Goal: Task Accomplishment & Management: Manage account settings

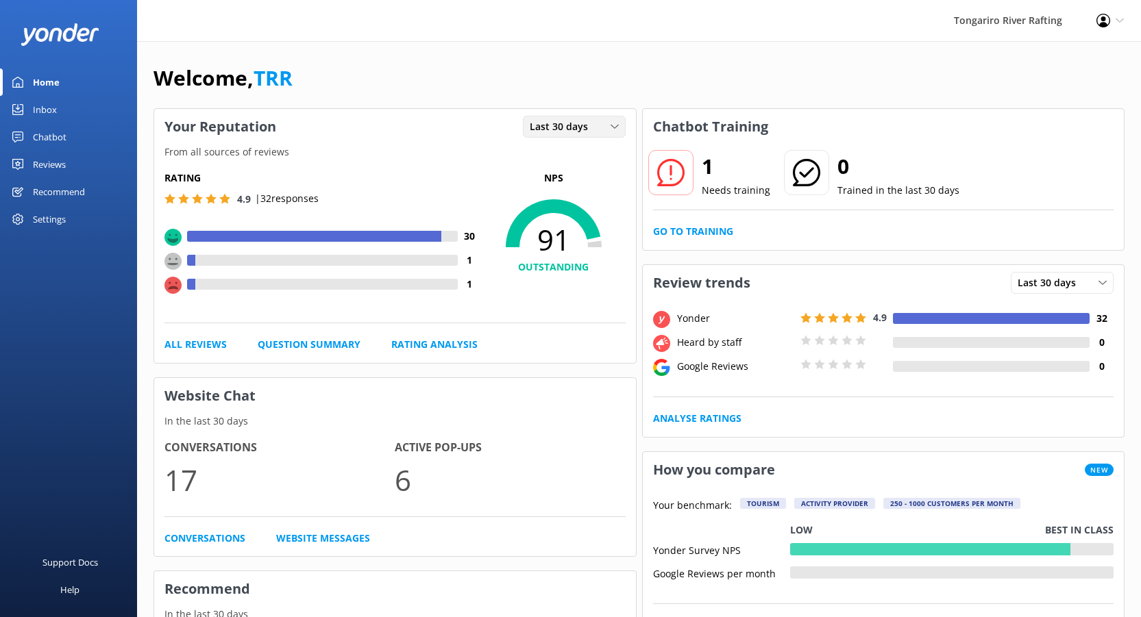
click at [613, 125] on icon at bounding box center [614, 127] width 8 height 8
click at [563, 151] on div "Last 7 days" at bounding box center [552, 155] width 44 height 14
click at [608, 120] on div "Last 7 days" at bounding box center [574, 126] width 96 height 15
click at [558, 177] on div "Last 30 days" at bounding box center [554, 183] width 49 height 14
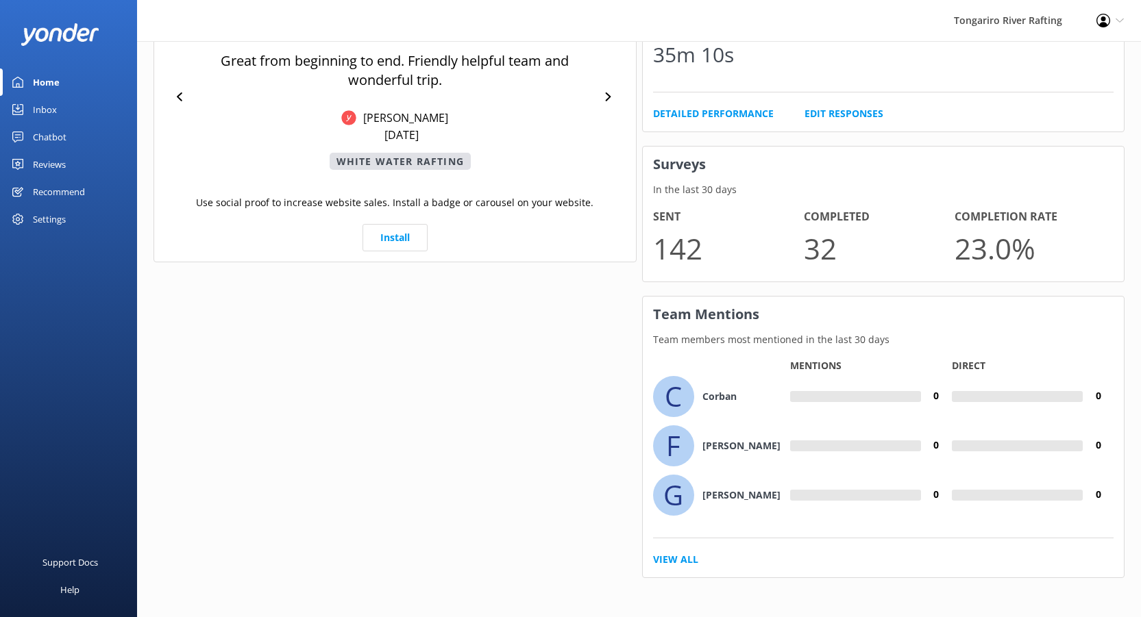
scroll to position [822, 0]
click at [670, 555] on link "View All" at bounding box center [675, 557] width 45 height 15
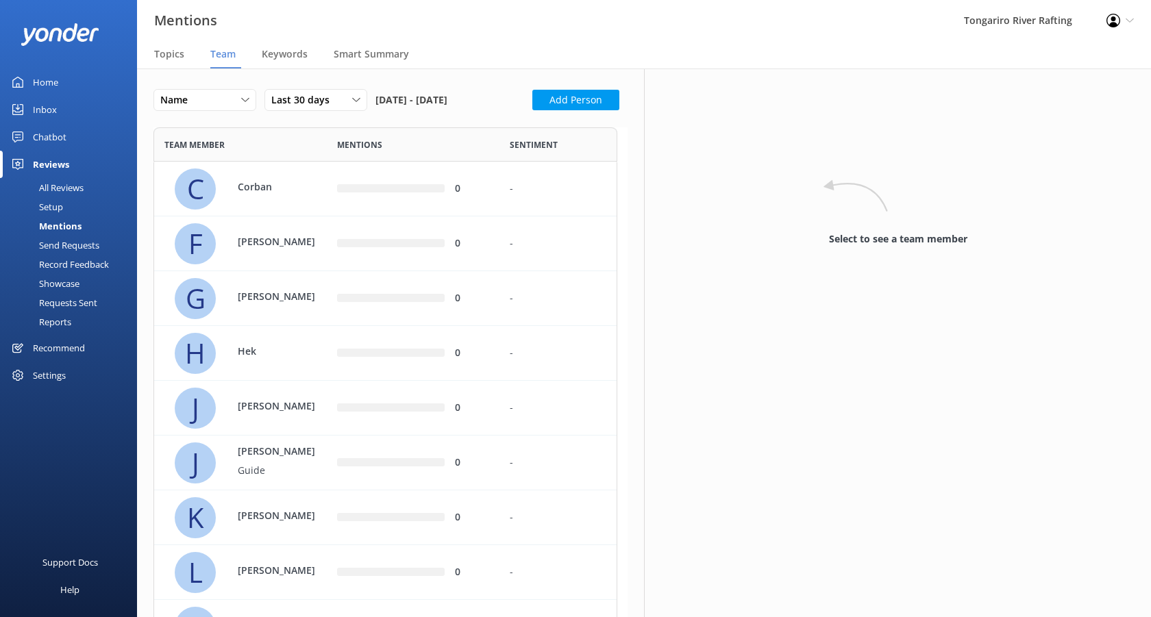
click at [58, 184] on div "All Reviews" at bounding box center [45, 187] width 75 height 19
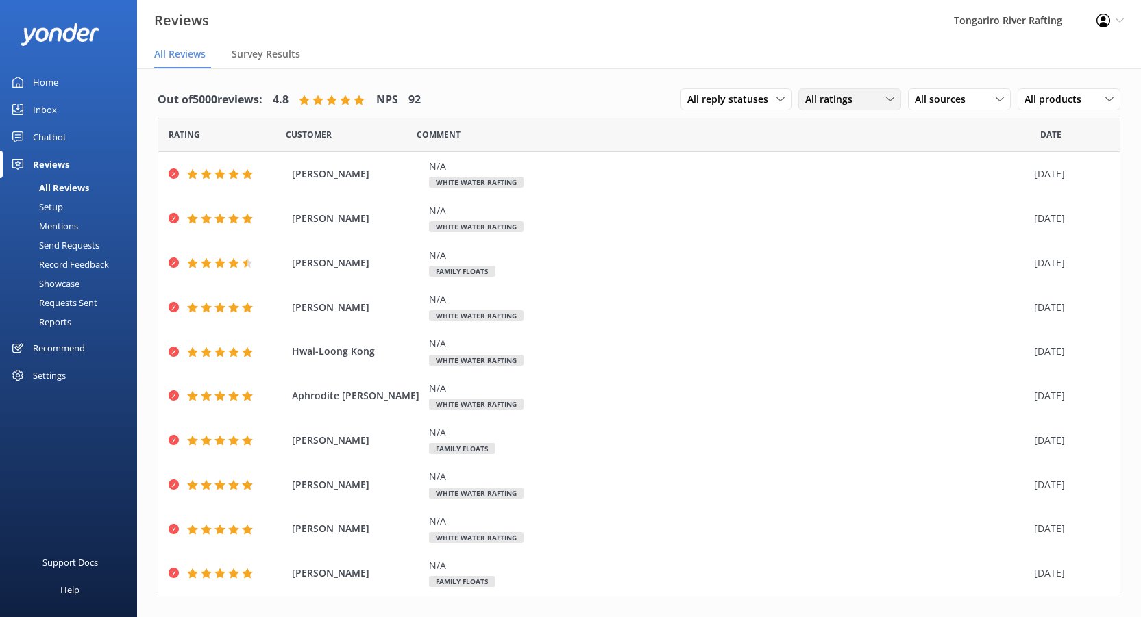
click at [885, 95] on div "All ratings" at bounding box center [850, 99] width 96 height 15
click at [835, 181] on div "Passives" at bounding box center [844, 183] width 53 height 14
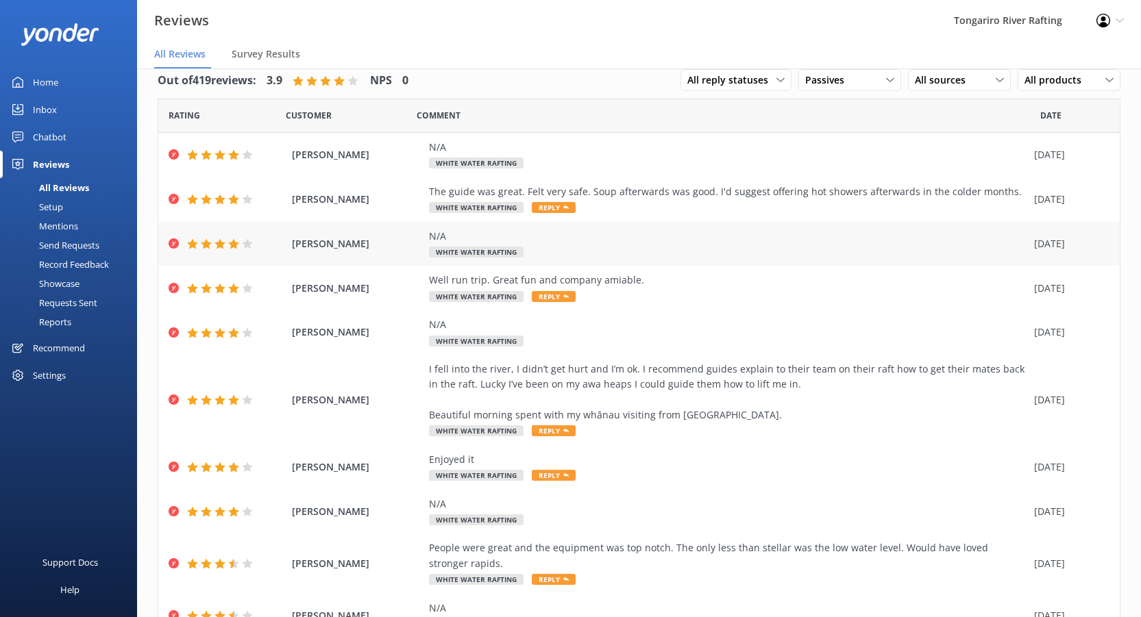
scroll to position [14, 0]
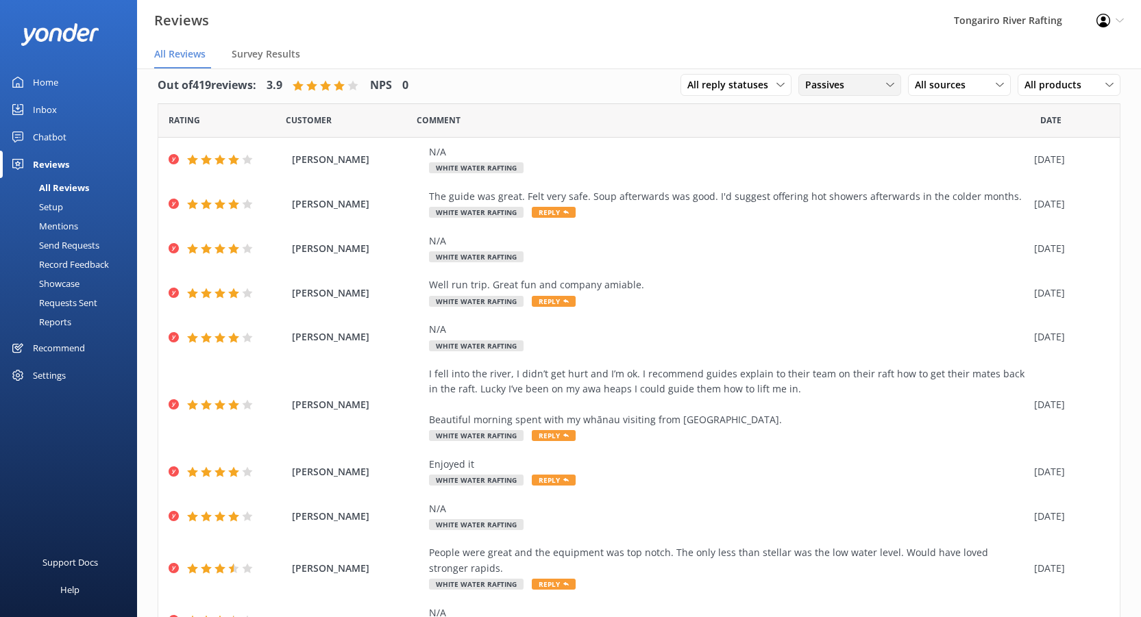
click at [886, 86] on use at bounding box center [890, 85] width 8 height 4
click at [837, 194] on div "Detractors" at bounding box center [849, 197] width 63 height 14
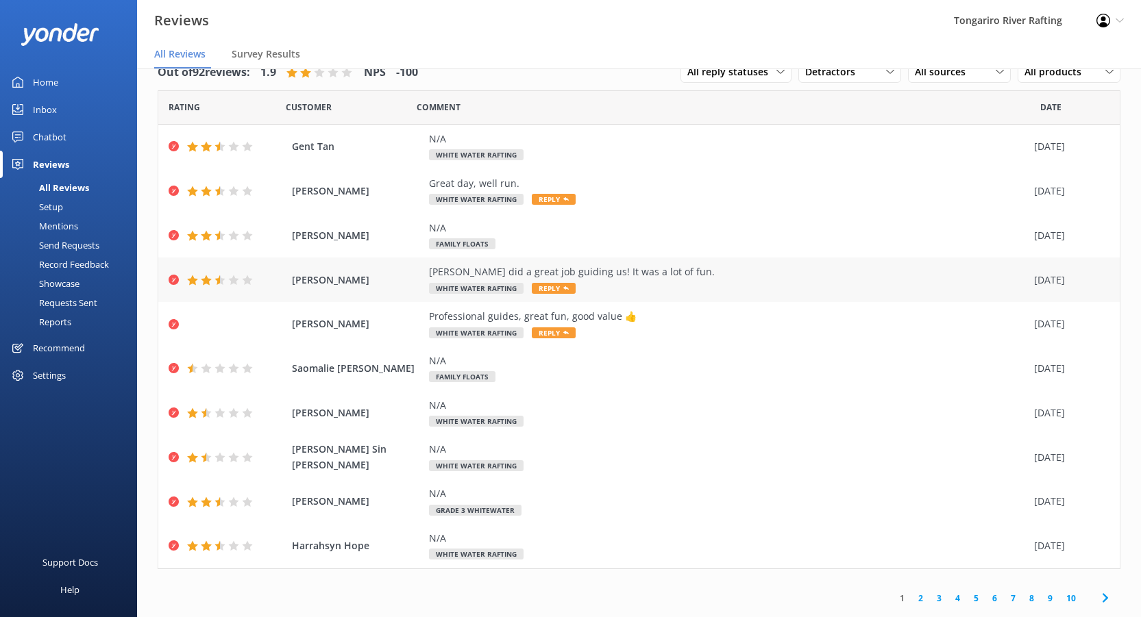
scroll to position [0, 0]
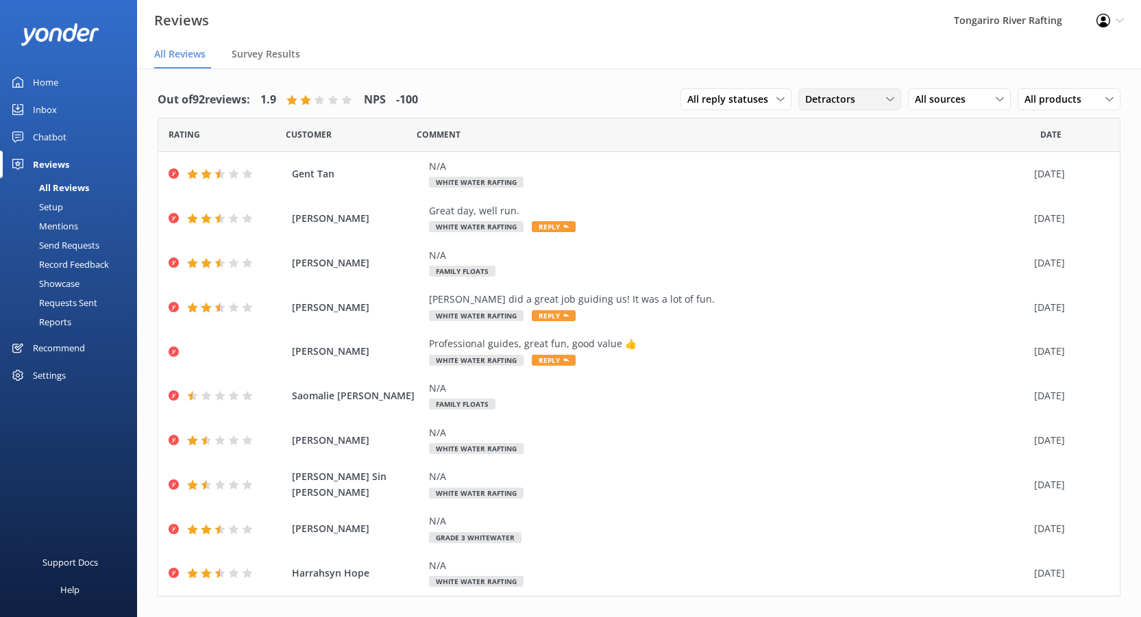
click at [851, 95] on span "Detractors" at bounding box center [834, 99] width 58 height 15
click at [824, 128] on div "All ratings" at bounding box center [826, 128] width 40 height 14
